Goal: Task Accomplishment & Management: Manage account settings

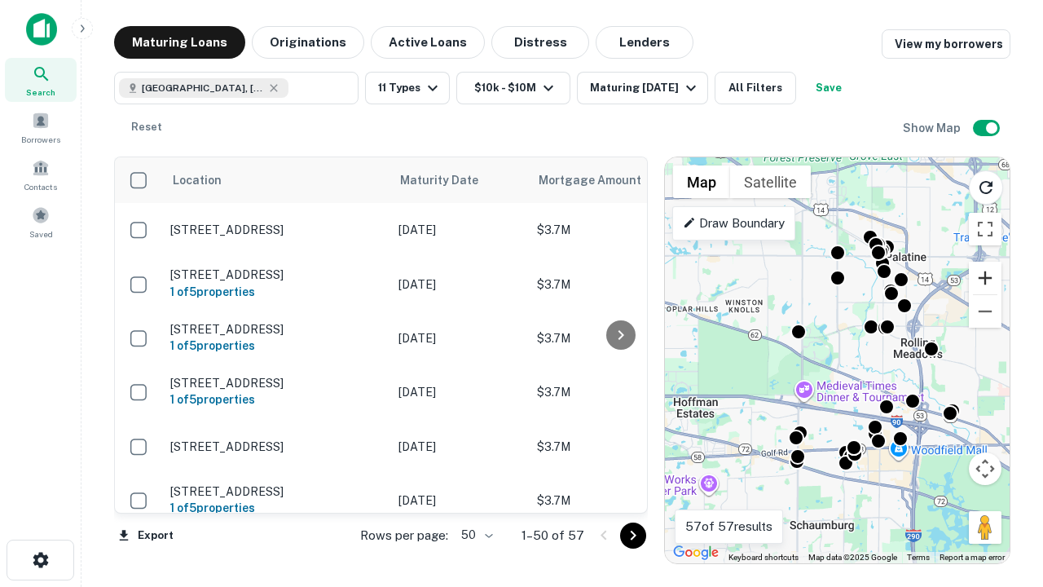
click at [985, 278] on button "Zoom in" at bounding box center [985, 278] width 33 height 33
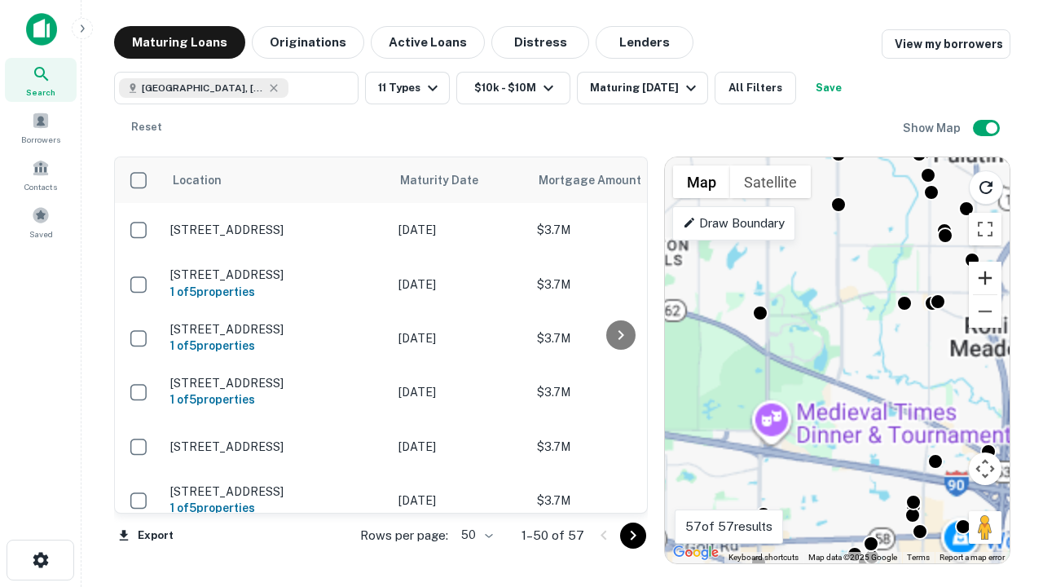
click at [985, 278] on button "Zoom in" at bounding box center [985, 278] width 33 height 33
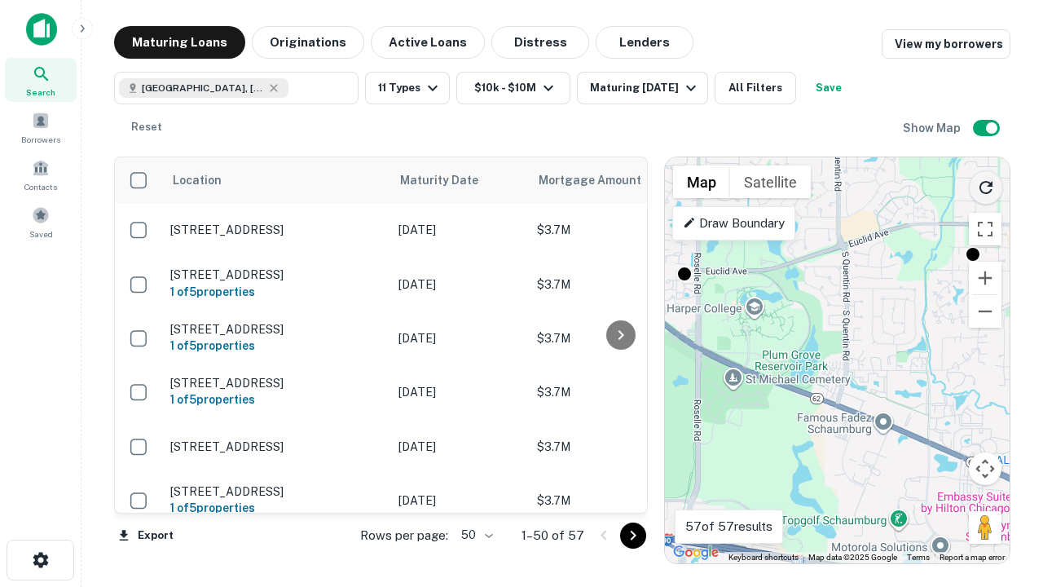
click at [986, 184] on icon "Reload search area" at bounding box center [986, 188] width 20 height 20
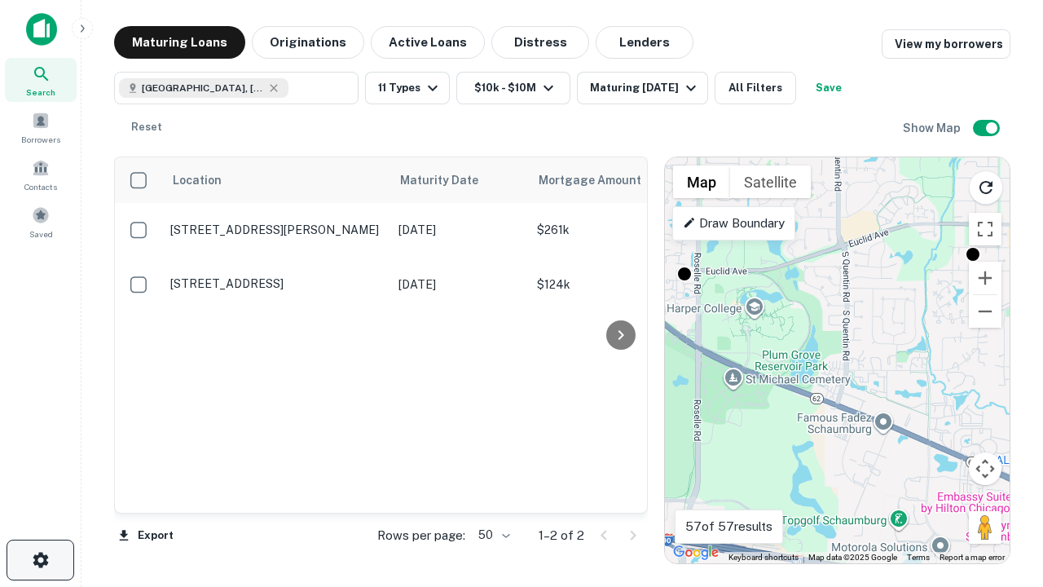
click at [40, 560] on icon "button" at bounding box center [41, 560] width 20 height 20
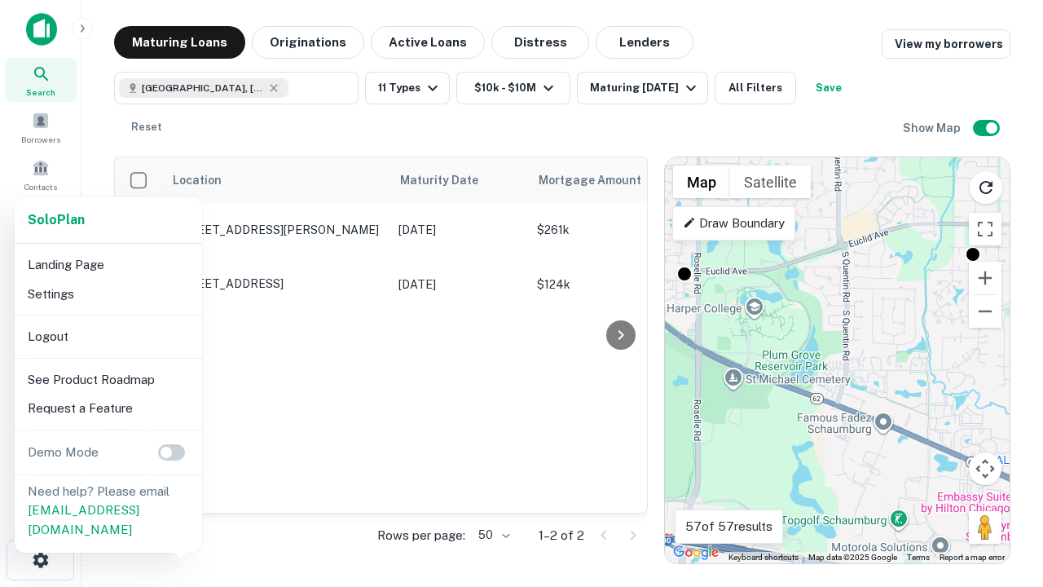
click at [108, 336] on li "Logout" at bounding box center [108, 336] width 174 height 29
